Goal: Find specific page/section: Find specific page/section

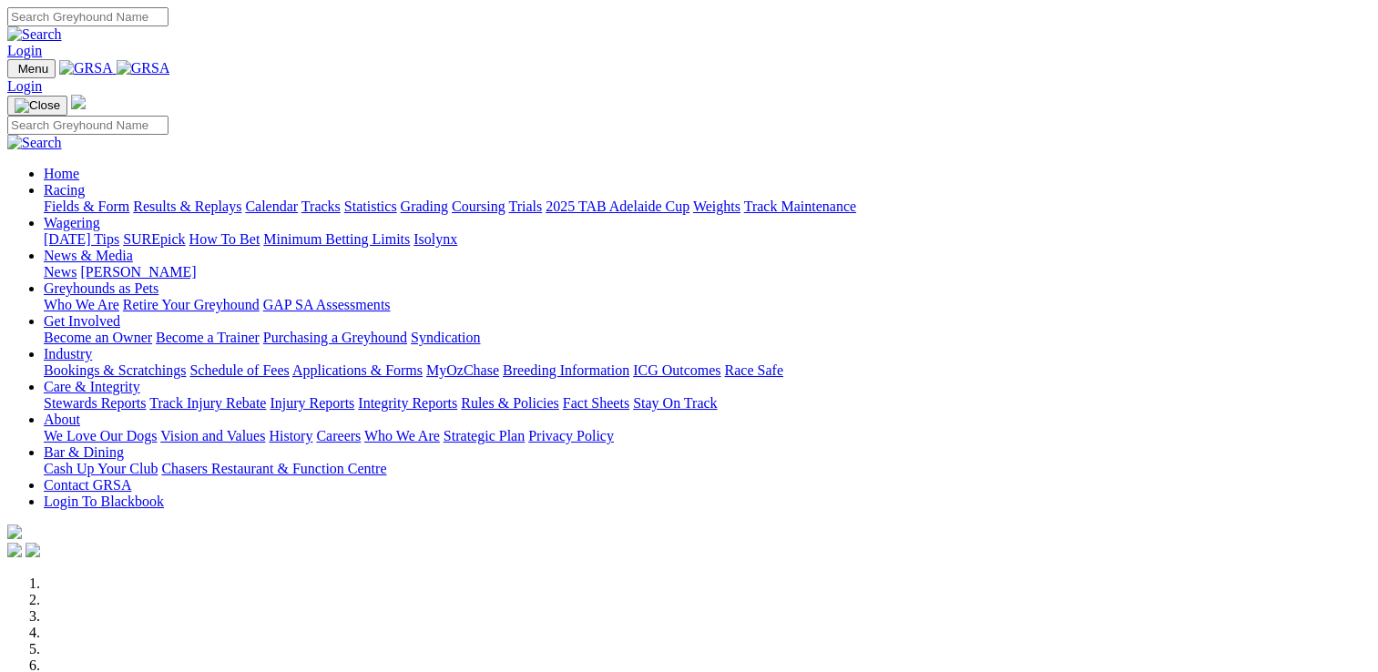
click at [100, 215] on link "Wagering" at bounding box center [72, 222] width 56 height 15
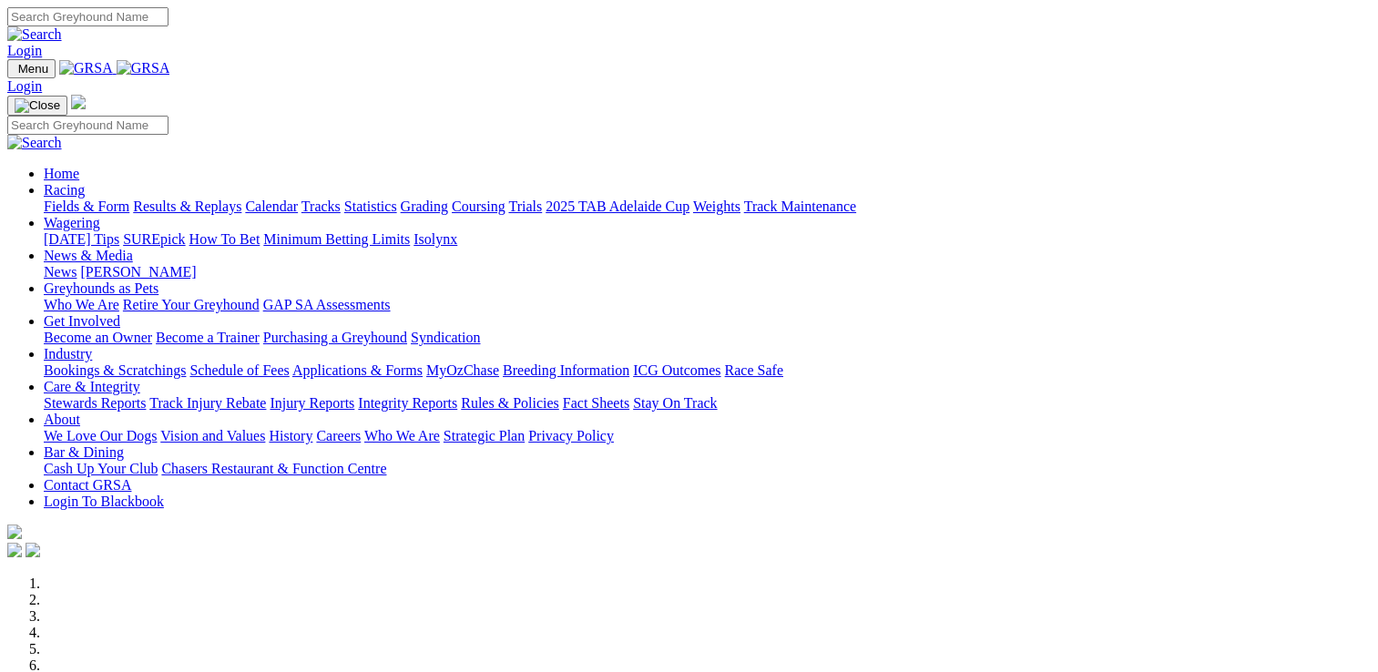
click at [100, 215] on link "Wagering" at bounding box center [72, 222] width 56 height 15
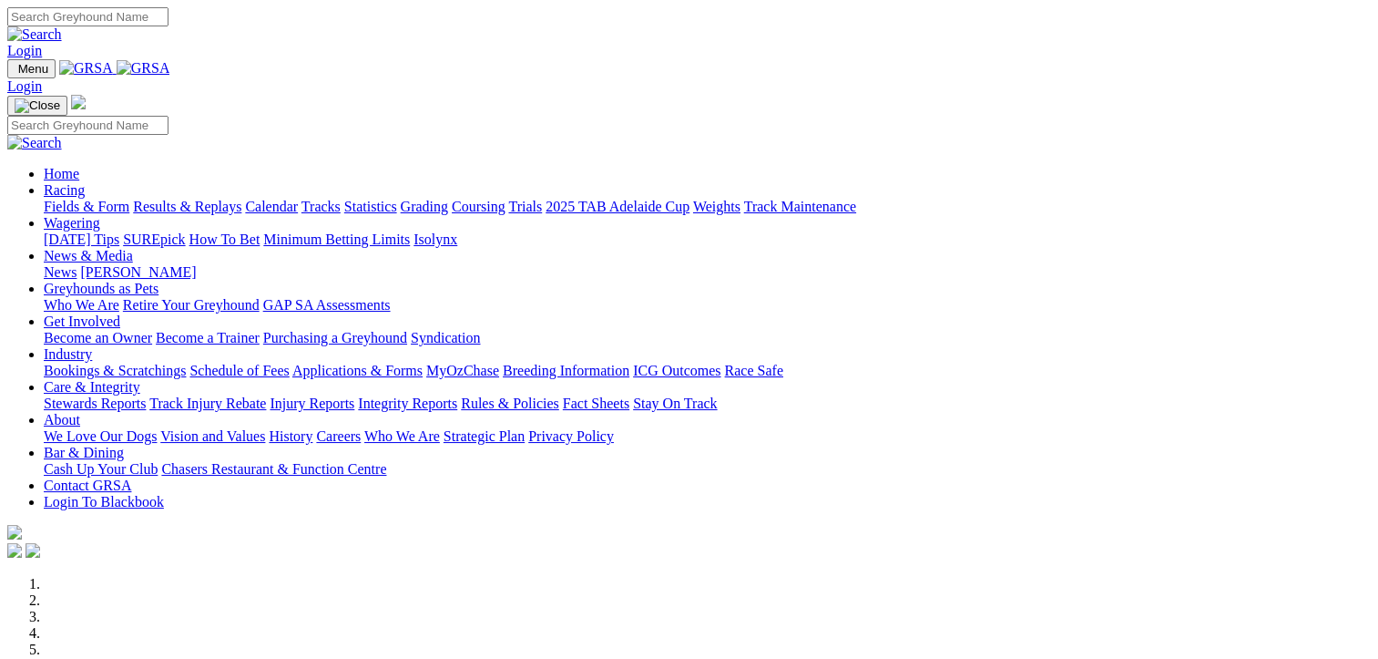
click at [85, 182] on link "Racing" at bounding box center [64, 189] width 41 height 15
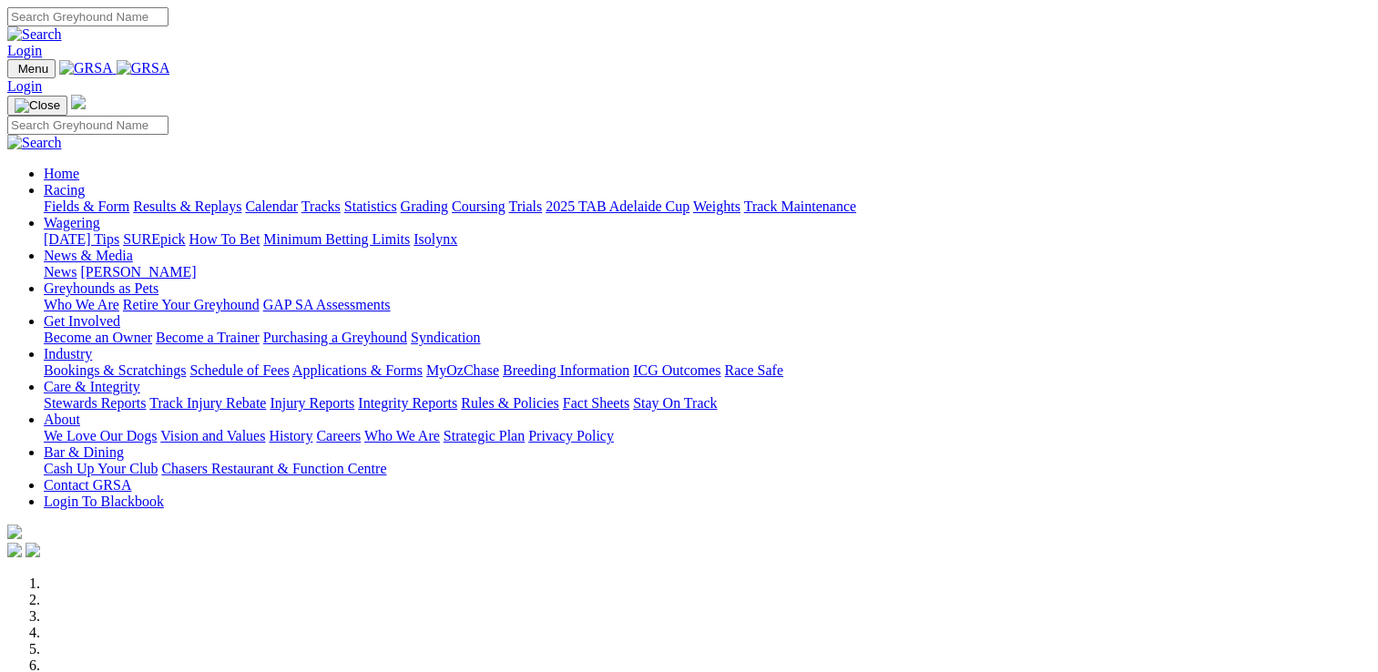
click at [85, 182] on link "Racing" at bounding box center [64, 189] width 41 height 15
click at [185, 231] on link "SUREpick" at bounding box center [154, 238] width 62 height 15
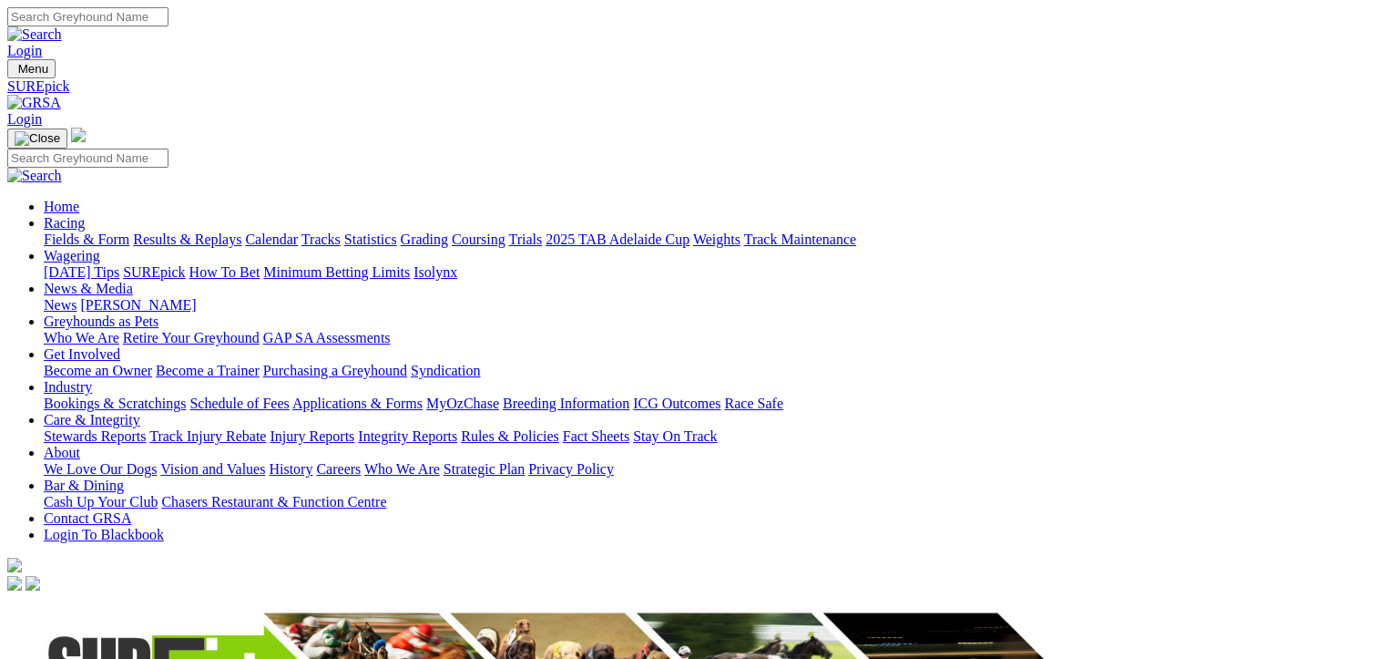
click at [85, 215] on link "Racing" at bounding box center [64, 222] width 41 height 15
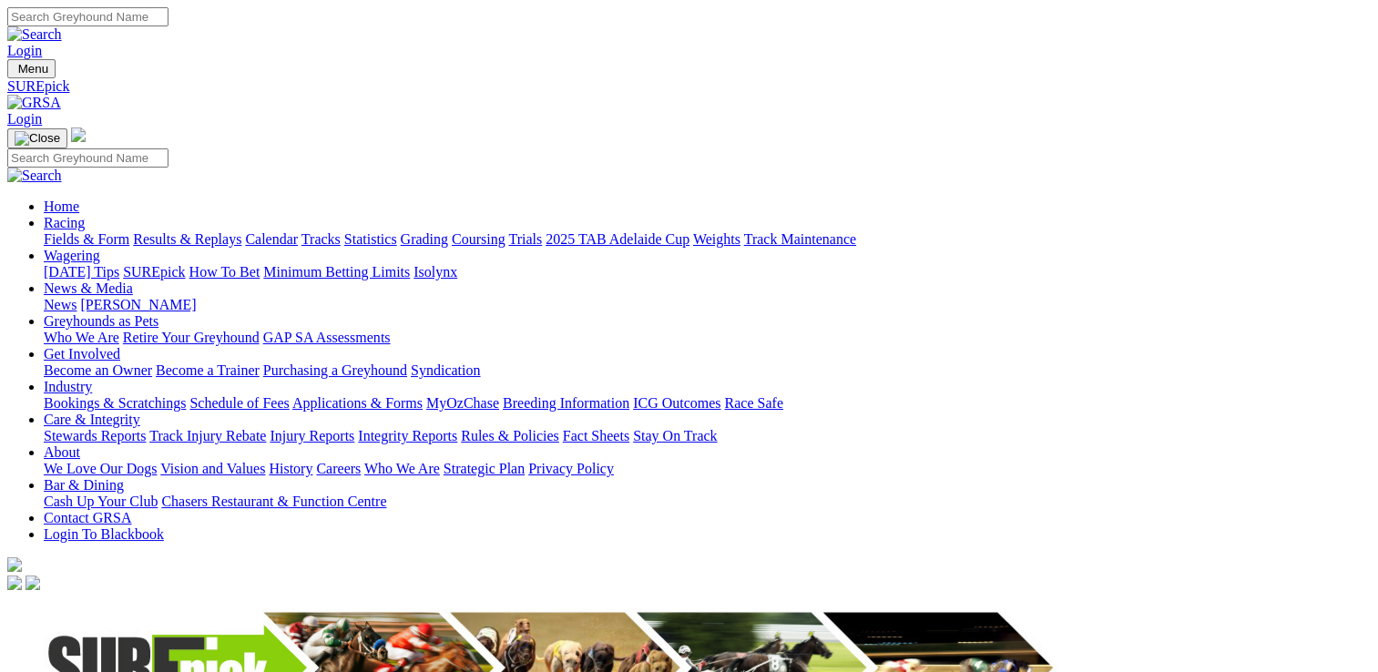
click at [185, 264] on link "SUREpick" at bounding box center [154, 271] width 62 height 15
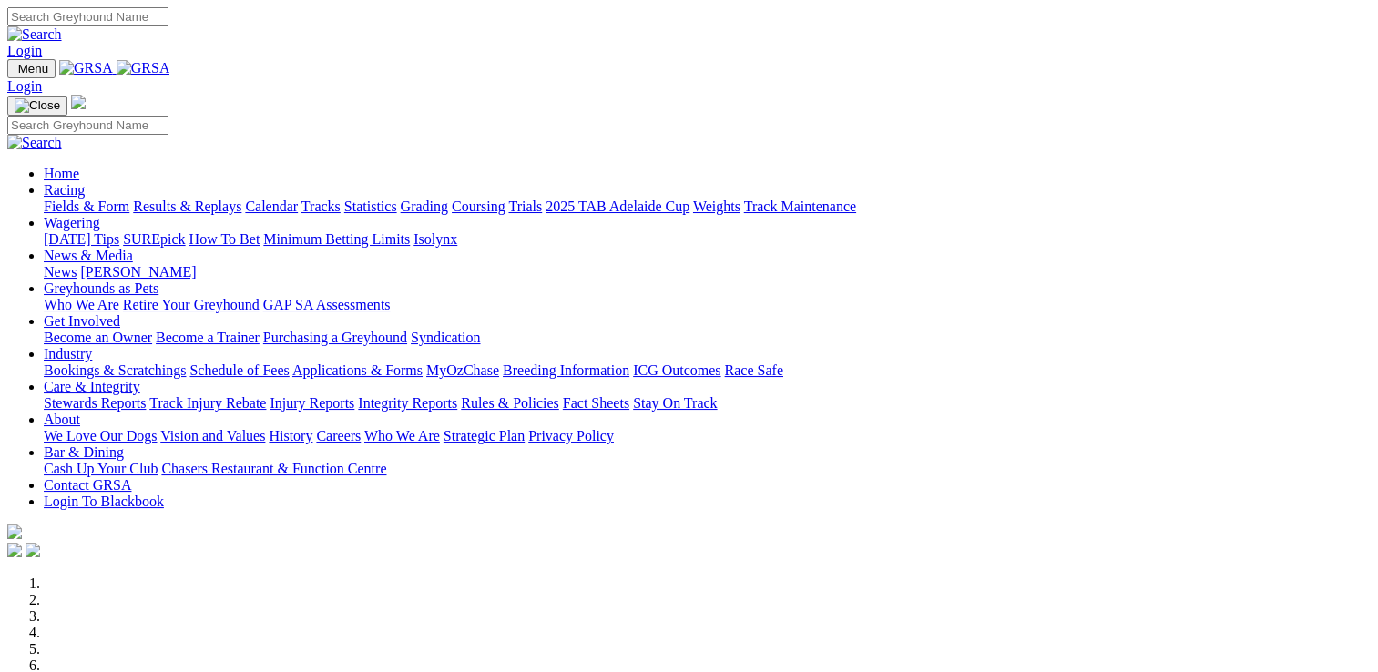
click at [100, 215] on link "Wagering" at bounding box center [72, 222] width 56 height 15
click at [185, 231] on link "SUREpick" at bounding box center [154, 238] width 62 height 15
